Goal: Find specific page/section: Find specific page/section

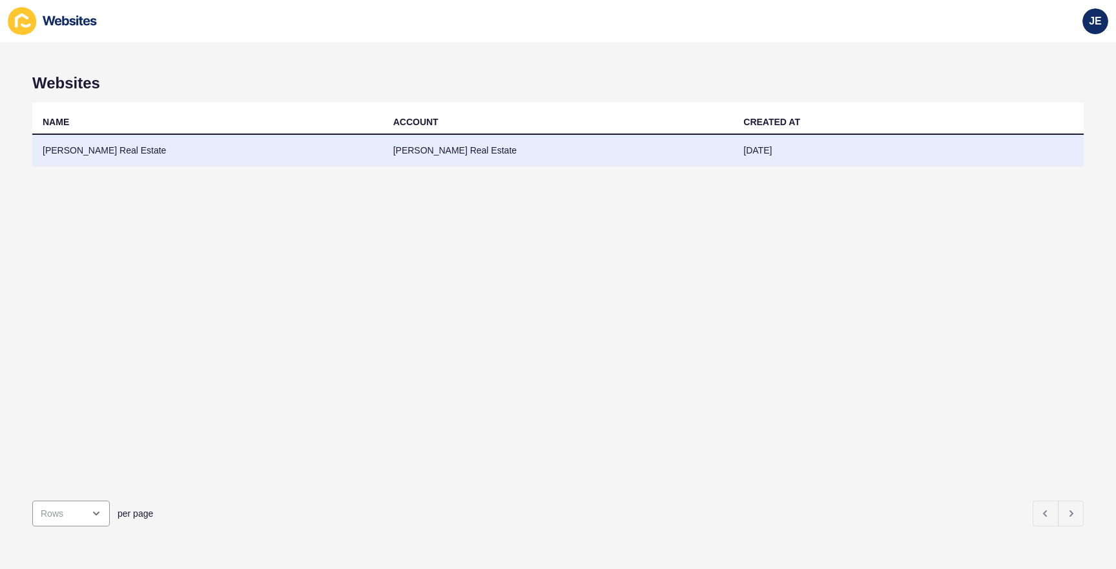
click at [462, 159] on td "[PERSON_NAME] Real Estate" at bounding box center [558, 151] width 351 height 32
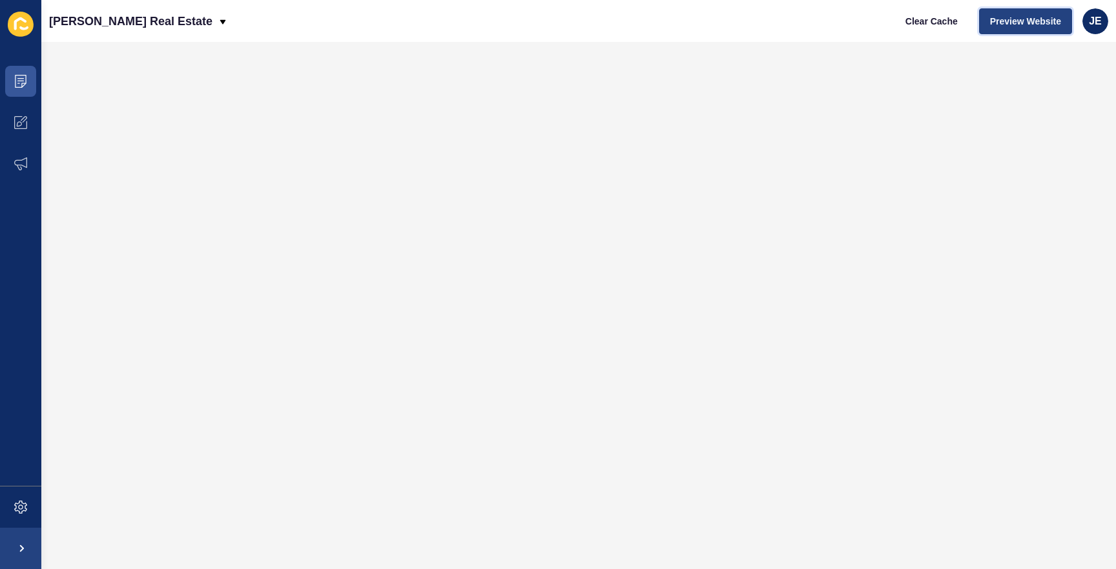
click at [1022, 17] on span "Preview Website" at bounding box center [1025, 21] width 71 height 13
